Goal: Task Accomplishment & Management: Complete application form

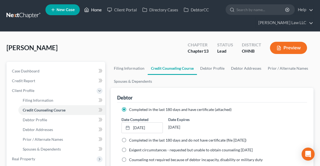
click at [93, 11] on link "Home" at bounding box center [93, 10] width 23 height 10
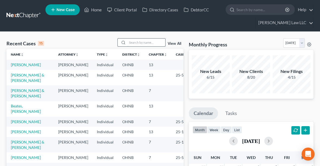
click at [143, 43] on input "search" at bounding box center [147, 42] width 38 height 8
type input "[PERSON_NAME]"
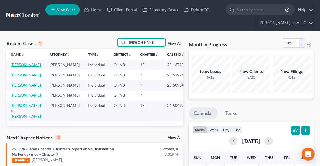
click at [27, 66] on link "[PERSON_NAME]" at bounding box center [26, 64] width 30 height 5
select select "6"
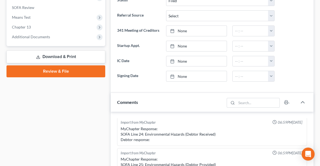
scroll to position [209, 0]
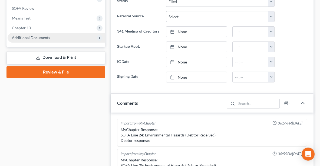
click at [50, 40] on span "Additional Documents" at bounding box center [57, 38] width 98 height 10
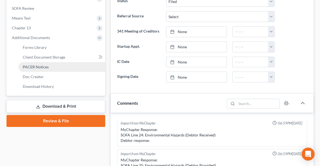
click at [33, 64] on span "PACER Notices" at bounding box center [36, 66] width 26 height 5
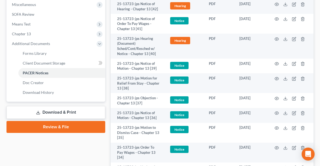
scroll to position [209, 0]
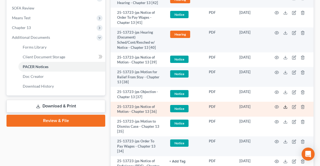
click at [286, 106] on icon at bounding box center [286, 107] width 4 height 4
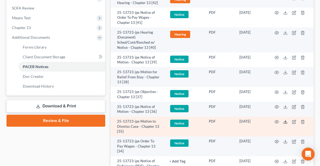
click at [287, 121] on polyline at bounding box center [286, 121] width 2 height 1
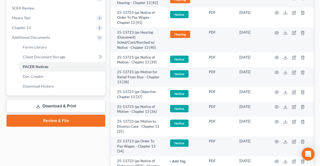
click at [72, 108] on link "Download & Print" at bounding box center [55, 106] width 99 height 13
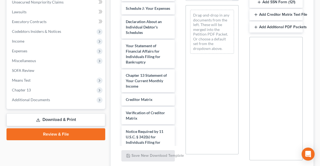
scroll to position [282, 0]
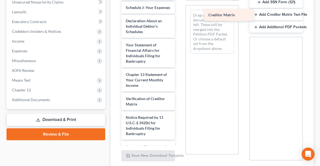
drag, startPoint x: 146, startPoint y: 107, endPoint x: 226, endPoint y: 21, distance: 117.3
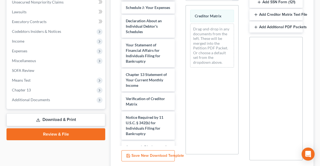
scroll to position [189, 0]
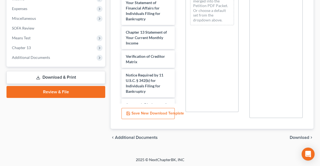
click at [310, 136] on icon "chevron_right" at bounding box center [312, 137] width 4 height 4
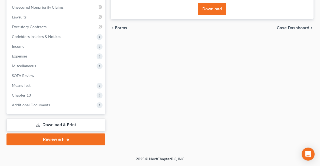
scroll to position [140, 0]
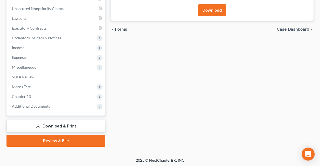
click at [214, 11] on button "Download" at bounding box center [212, 10] width 28 height 12
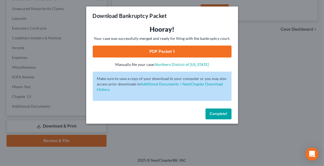
click at [190, 50] on link "PDF Packet 1" at bounding box center [162, 51] width 139 height 12
click at [213, 112] on span "Complete!" at bounding box center [218, 113] width 17 height 5
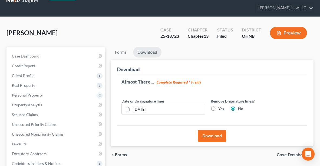
scroll to position [5, 0]
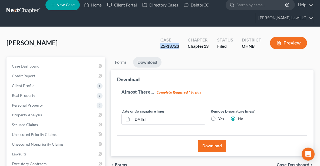
drag, startPoint x: 180, startPoint y: 47, endPoint x: 161, endPoint y: 47, distance: 19.8
click at [161, 47] on div "Case 25-13723" at bounding box center [169, 43] width 27 height 16
copy div "25-13723"
click at [92, 4] on link "Home" at bounding box center [93, 5] width 23 height 10
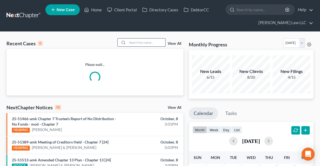
click at [150, 42] on input "search" at bounding box center [147, 42] width 38 height 8
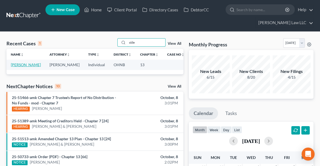
type input "stile"
click at [24, 66] on link "[PERSON_NAME]" at bounding box center [26, 64] width 30 height 5
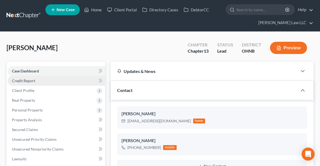
click at [25, 79] on span "Credit Report" at bounding box center [23, 80] width 23 height 5
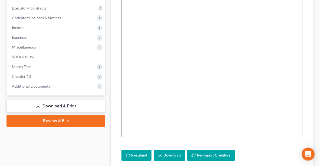
scroll to position [161, 0]
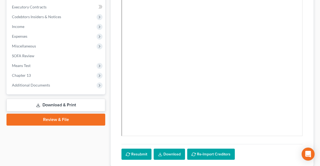
click at [74, 106] on link "Download & Print" at bounding box center [55, 105] width 99 height 13
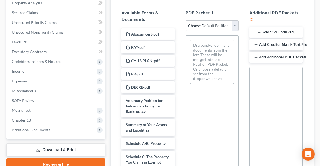
scroll to position [116, 0]
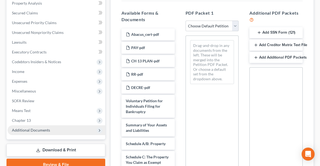
click at [21, 130] on span "Additional Documents" at bounding box center [31, 130] width 38 height 5
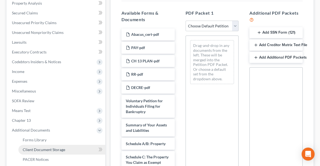
click at [39, 147] on span "Client Document Storage" at bounding box center [44, 149] width 43 height 5
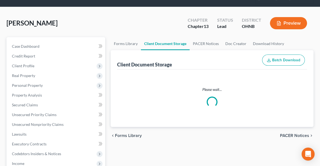
select select "16"
select select "26"
select select "11"
select select "20"
select select "5"
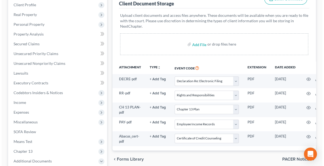
scroll to position [87, 0]
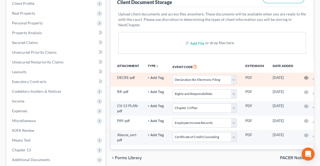
click at [306, 78] on icon "button" at bounding box center [306, 78] width 4 height 4
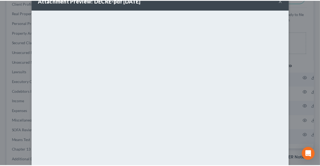
scroll to position [0, 0]
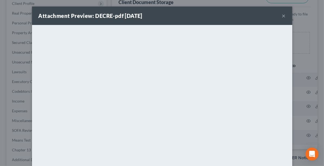
click at [283, 17] on button "×" at bounding box center [284, 15] width 4 height 6
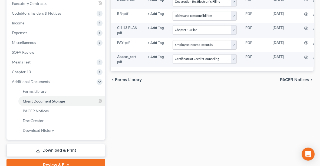
scroll to position [167, 0]
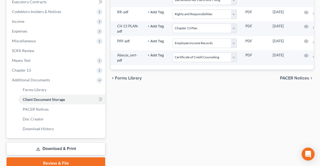
click at [67, 160] on link "Review & File" at bounding box center [55, 163] width 99 height 12
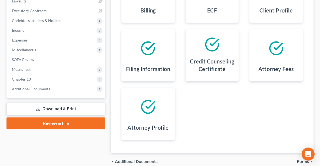
scroll to position [183, 0]
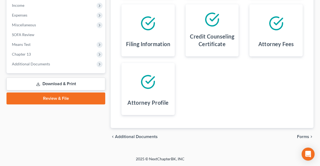
click at [303, 134] on span "Forms" at bounding box center [303, 136] width 12 height 4
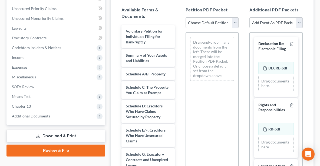
scroll to position [130, 0]
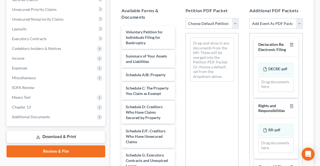
click at [203, 20] on select "Choose Default Petition PDF Packet Complete Bankruptcy Petition (all forms and …" at bounding box center [212, 23] width 53 height 11
select select "0"
click at [186, 18] on select "Choose Default Petition PDF Packet Complete Bankruptcy Petition (all forms and …" at bounding box center [212, 23] width 53 height 11
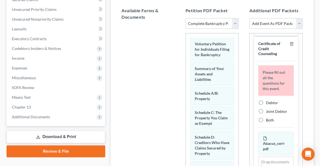
scroll to position [536, 0]
click at [266, 105] on label "Debtor" at bounding box center [272, 102] width 12 height 5
click at [268, 103] on input "Debtor" at bounding box center [270, 102] width 4 height 4
radio input "true"
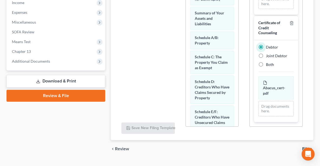
scroll to position [196, 0]
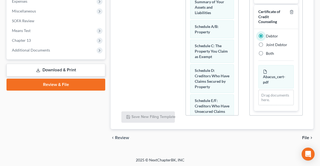
click at [306, 137] on span "File" at bounding box center [306, 137] width 7 height 4
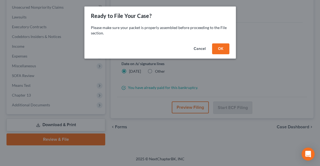
scroll to position [140, 0]
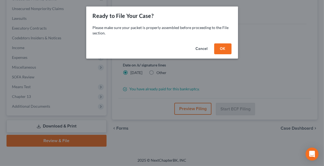
click at [221, 48] on button "OK" at bounding box center [222, 48] width 17 height 11
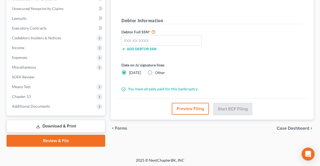
click at [155, 71] on label "Other" at bounding box center [160, 72] width 10 height 5
click at [157, 71] on input "Other" at bounding box center [159, 72] width 4 height 4
radio input "true"
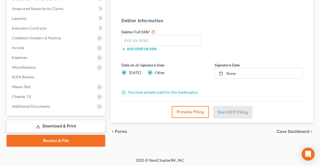
radio input "false"
click at [229, 71] on link "None" at bounding box center [258, 73] width 87 height 10
type input "[DATE]"
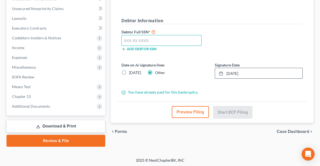
click at [152, 38] on input "text" at bounding box center [162, 40] width 80 height 11
paste input "296-72-3541"
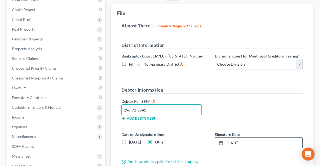
scroll to position [70, 0]
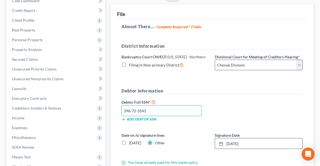
type input "296-72-3541"
click at [253, 66] on select "Choose Division Akron [GEOGRAPHIC_DATA] [GEOGRAPHIC_DATA] [GEOGRAPHIC_DATA] [GE…" at bounding box center [259, 65] width 88 height 11
select select "0"
click at [215, 60] on select "Choose Division Akron [GEOGRAPHIC_DATA] [GEOGRAPHIC_DATA] [GEOGRAPHIC_DATA] [GE…" at bounding box center [259, 65] width 88 height 11
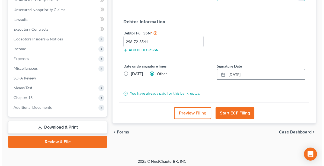
scroll to position [140, 0]
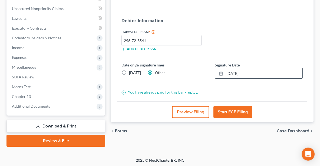
click at [232, 108] on button "Start ECF Filing" at bounding box center [233, 112] width 39 height 12
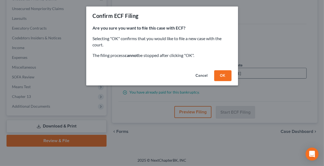
click at [220, 76] on button "OK" at bounding box center [222, 75] width 17 height 11
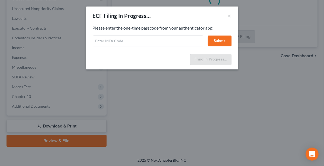
select select "0"
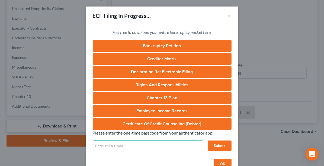
click at [152, 148] on input "text" at bounding box center [148, 145] width 110 height 11
type input "641367"
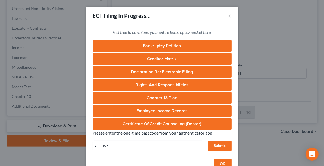
click at [213, 147] on button "Submit" at bounding box center [219, 145] width 24 height 11
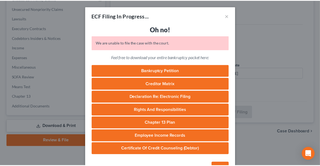
scroll to position [15, 0]
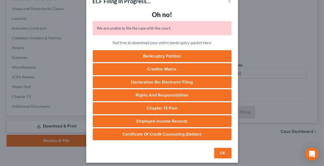
click at [220, 151] on button "OK" at bounding box center [222, 153] width 17 height 11
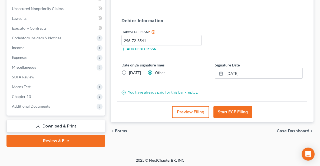
click at [227, 108] on button "Start ECF Filing" at bounding box center [233, 112] width 39 height 12
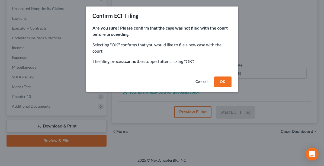
click at [218, 86] on button "OK" at bounding box center [222, 81] width 17 height 11
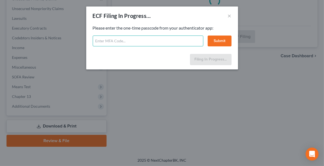
click at [137, 39] on input "text" at bounding box center [148, 40] width 110 height 11
type input "561705"
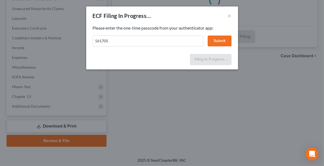
click at [215, 40] on button "Submit" at bounding box center [219, 40] width 24 height 11
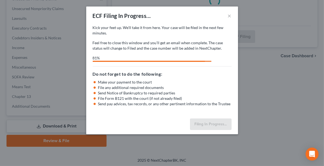
select select "0"
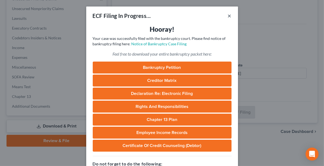
click at [227, 16] on button "×" at bounding box center [229, 15] width 4 height 6
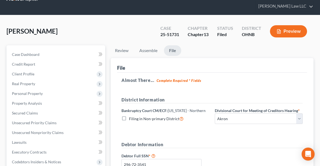
scroll to position [0, 0]
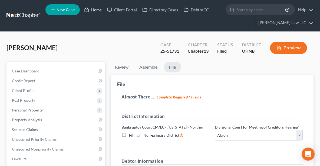
click at [97, 13] on link "Home" at bounding box center [93, 10] width 23 height 10
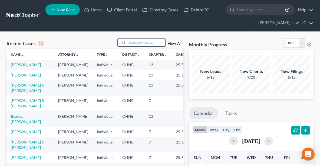
click at [141, 43] on input "search" at bounding box center [147, 42] width 38 height 8
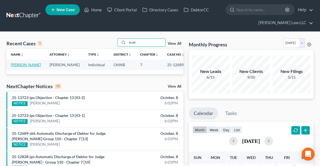
type input "trott"
click at [24, 64] on link "[PERSON_NAME]" at bounding box center [26, 64] width 30 height 5
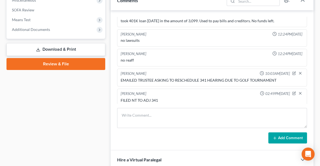
scroll to position [210, 0]
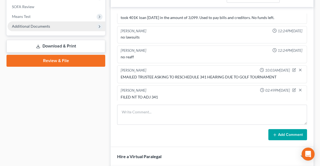
click at [45, 28] on span "Additional Documents" at bounding box center [57, 26] width 98 height 10
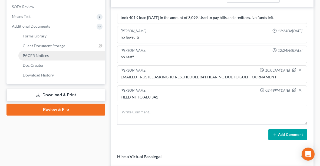
click at [45, 54] on span "PACER Notices" at bounding box center [36, 55] width 26 height 5
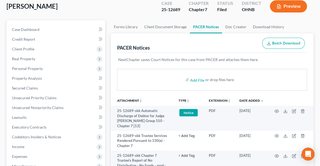
scroll to position [43, 0]
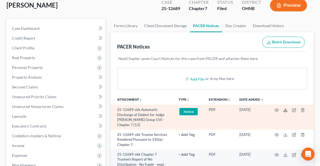
click at [287, 111] on icon at bounding box center [286, 110] width 4 height 4
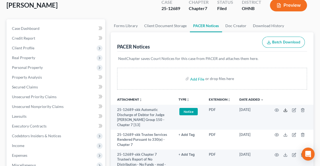
scroll to position [0, 0]
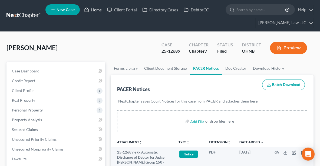
click at [98, 10] on link "Home" at bounding box center [93, 10] width 23 height 10
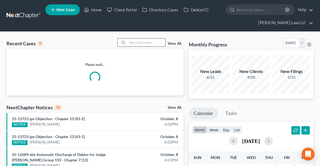
click at [135, 43] on input "search" at bounding box center [147, 42] width 38 height 8
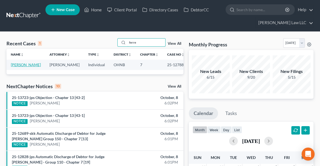
type input "ferre"
click at [24, 62] on link "[PERSON_NAME]" at bounding box center [26, 64] width 30 height 5
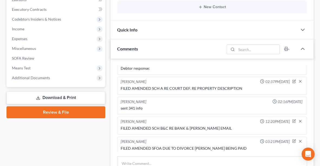
scroll to position [178, 0]
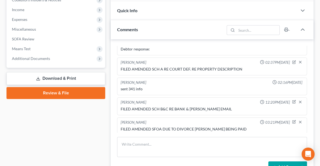
click at [79, 74] on link "Download & Print" at bounding box center [55, 78] width 99 height 13
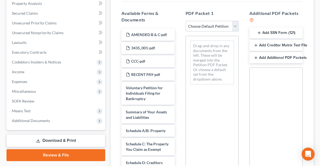
scroll to position [116, 0]
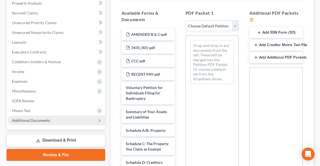
click at [44, 121] on span "Additional Documents" at bounding box center [31, 120] width 38 height 5
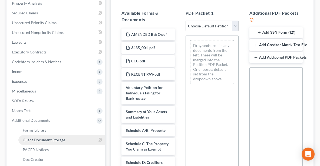
click at [47, 137] on span "Client Document Storage" at bounding box center [44, 139] width 43 height 5
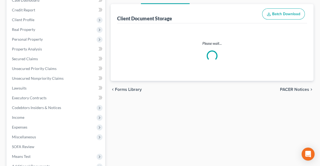
select select "20"
select select "5"
select select "16"
select select "3"
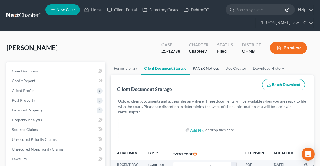
click at [210, 67] on link "PACER Notices" at bounding box center [206, 68] width 32 height 13
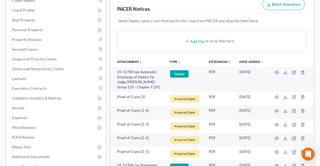
scroll to position [82, 0]
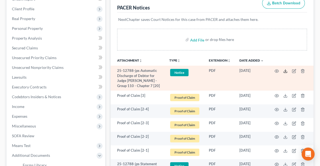
click at [285, 69] on icon at bounding box center [286, 71] width 4 height 4
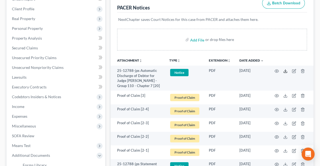
scroll to position [0, 0]
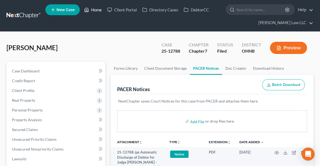
click at [99, 9] on link "Home" at bounding box center [93, 10] width 23 height 10
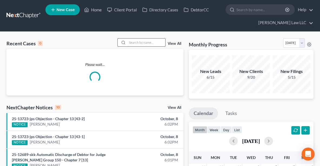
click at [154, 42] on input "search" at bounding box center [147, 42] width 38 height 8
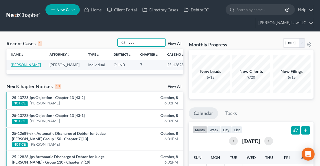
type input "zoul"
click at [25, 63] on link "[PERSON_NAME]" at bounding box center [26, 64] width 30 height 5
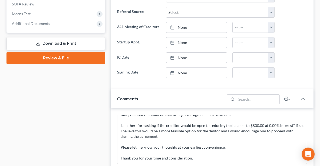
scroll to position [207, 0]
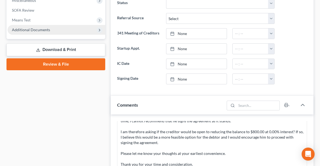
click at [34, 27] on span "Additional Documents" at bounding box center [31, 29] width 38 height 5
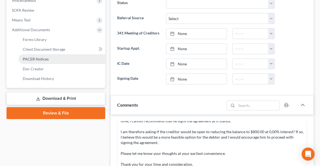
click at [32, 58] on span "PACER Notices" at bounding box center [36, 59] width 26 height 5
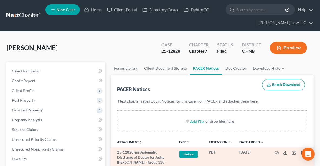
click at [286, 151] on line at bounding box center [286, 152] width 0 height 2
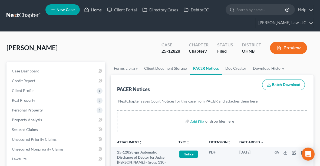
click at [91, 8] on link "Home" at bounding box center [93, 10] width 23 height 10
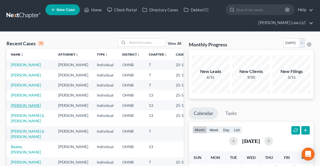
click at [26, 108] on link "[PERSON_NAME]" at bounding box center [26, 105] width 30 height 5
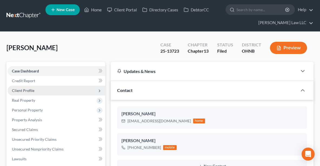
scroll to position [113, 0]
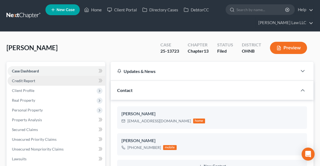
click at [29, 82] on link "Credit Report" at bounding box center [57, 81] width 98 height 10
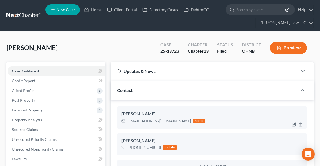
click at [31, 90] on span "Client Profile" at bounding box center [23, 90] width 22 height 5
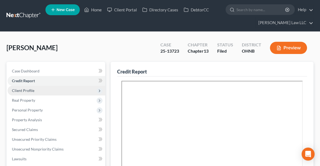
click at [24, 92] on span "Client Profile" at bounding box center [23, 90] width 22 height 5
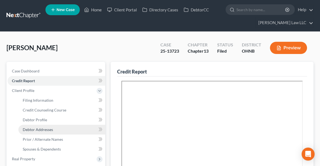
click at [35, 129] on span "Debtor Addresses" at bounding box center [38, 129] width 30 height 5
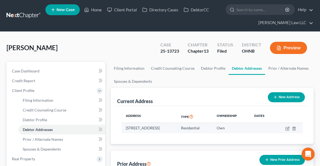
drag, startPoint x: 125, startPoint y: 127, endPoint x: 194, endPoint y: 128, distance: 69.3
click at [177, 128] on td "[STREET_ADDRESS]" at bounding box center [149, 128] width 55 height 10
copy td "[STREET_ADDRESS]"
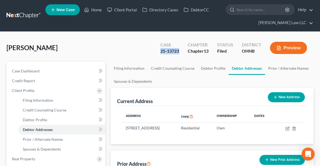
drag, startPoint x: 180, startPoint y: 52, endPoint x: 159, endPoint y: 51, distance: 21.1
click at [159, 51] on div "Case 25-13723" at bounding box center [169, 48] width 27 height 16
copy div "25-13723"
